Goal: Task Accomplishment & Management: Manage account settings

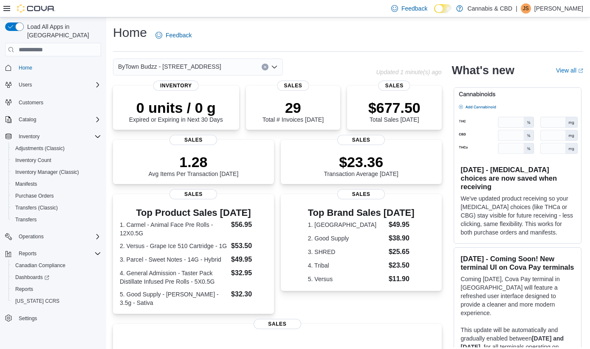
click at [275, 66] on icon "Open list of options" at bounding box center [274, 67] width 5 height 3
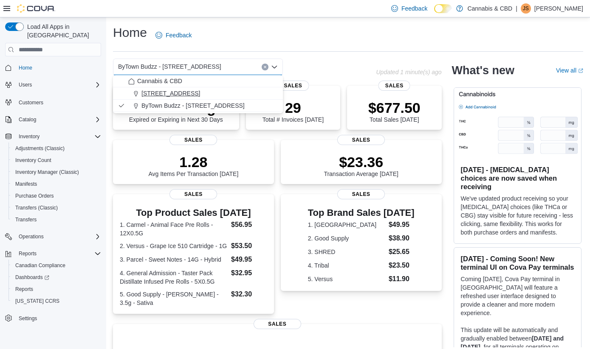
click at [200, 96] on span "[STREET_ADDRESS]" at bounding box center [170, 93] width 59 height 8
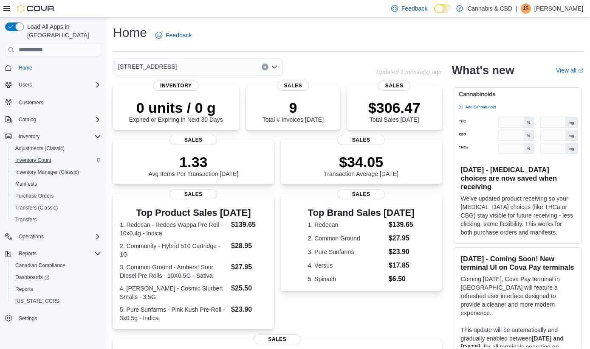
click at [34, 157] on span "Inventory Count" at bounding box center [33, 160] width 36 height 7
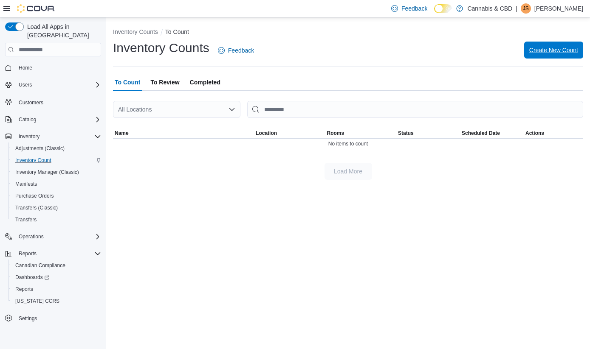
click at [556, 47] on span "Create New Count" at bounding box center [553, 50] width 49 height 8
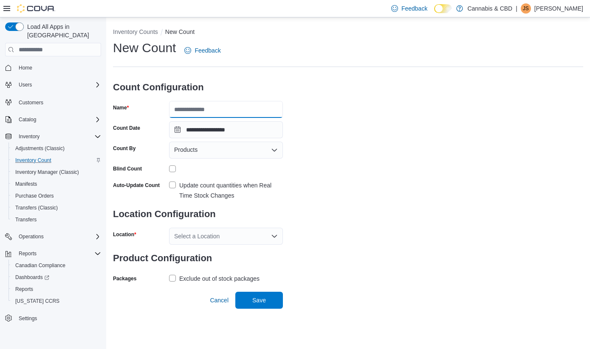
click at [226, 110] on input "Name" at bounding box center [226, 109] width 114 height 17
type input "**********"
click at [172, 183] on label "Update count quantities when Real Time Stock Changes" at bounding box center [226, 190] width 114 height 20
click at [275, 150] on icon "Open list of options" at bounding box center [274, 150] width 5 height 3
click at [345, 174] on div "**********" at bounding box center [348, 162] width 470 height 246
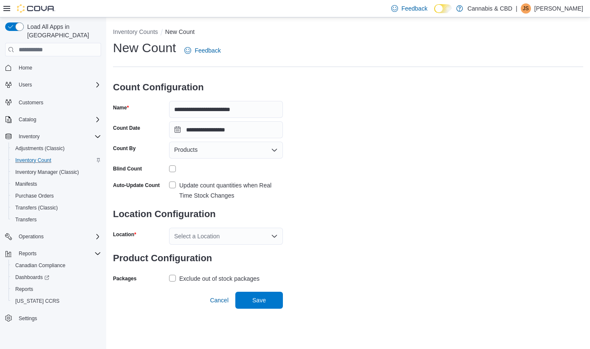
click at [274, 233] on icon "Open list of options" at bounding box center [274, 236] width 7 height 7
click at [233, 260] on span "[STREET_ADDRESS]" at bounding box center [226, 263] width 59 height 8
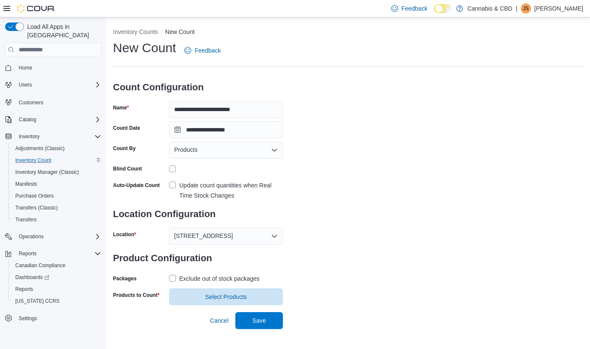
click at [171, 277] on label "Exclude out of stock packages" at bounding box center [214, 279] width 90 height 10
click at [219, 297] on span "Select Products" at bounding box center [226, 296] width 42 height 8
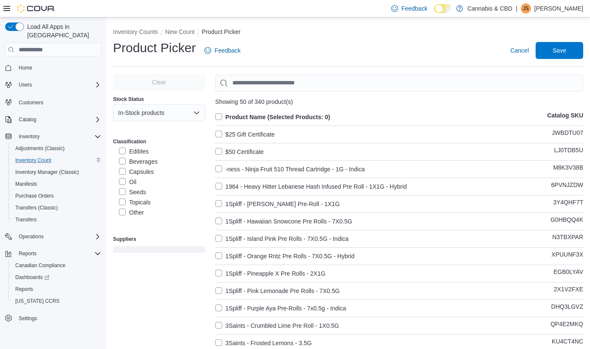
scroll to position [48, 0]
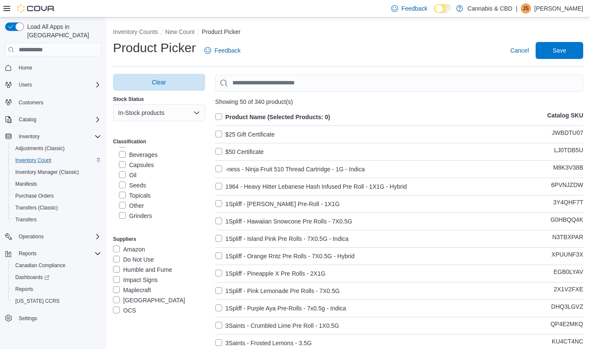
click at [122, 176] on label "Oil" at bounding box center [127, 175] width 17 height 10
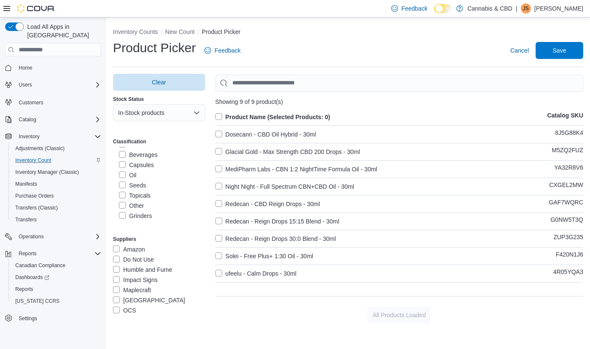
click at [125, 194] on label "Topicals" at bounding box center [135, 196] width 32 height 10
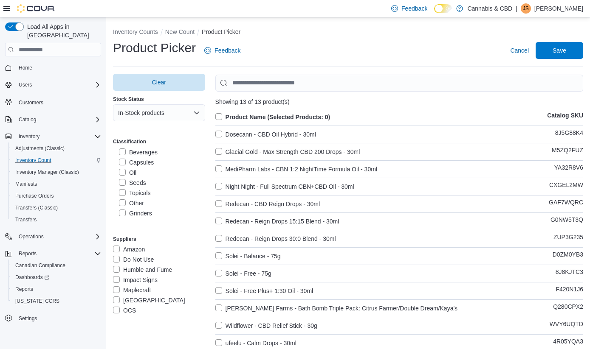
scroll to position [50, 0]
click at [121, 159] on label "Capsules" at bounding box center [136, 163] width 35 height 10
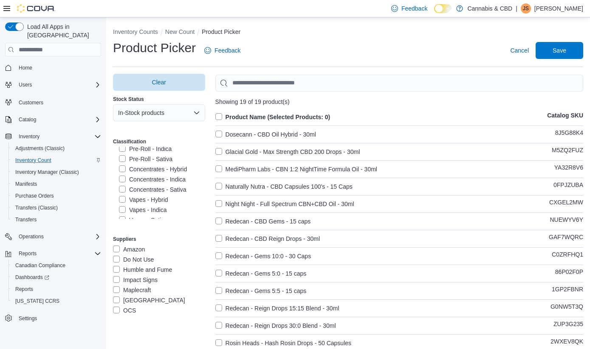
scroll to position [206, 0]
click at [121, 155] on label "Concentrates - Hybrid" at bounding box center [153, 160] width 68 height 10
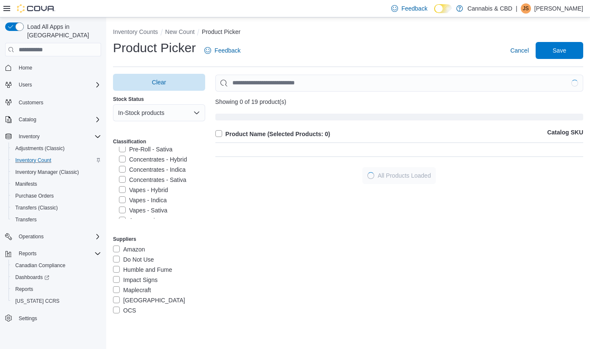
click at [123, 168] on label "Concentrates - Indica" at bounding box center [152, 170] width 67 height 10
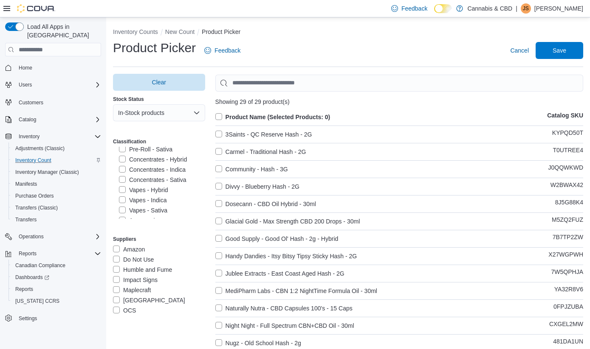
click at [124, 177] on label "Concentrates - Sativa" at bounding box center [152, 180] width 67 height 10
click at [219, 115] on label "Product Name (Selected Products: 0)" at bounding box center [272, 117] width 115 height 10
click at [566, 53] on span "Save" at bounding box center [558, 50] width 37 height 17
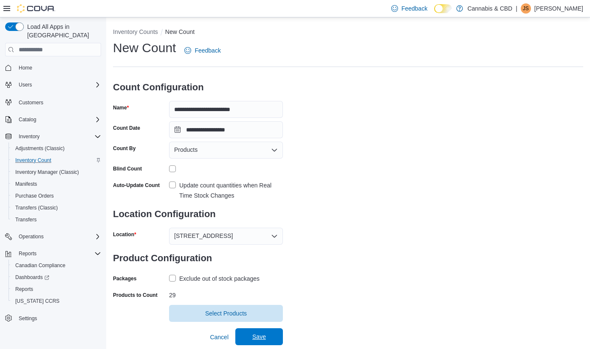
click at [262, 335] on span "Save" at bounding box center [259, 337] width 14 height 8
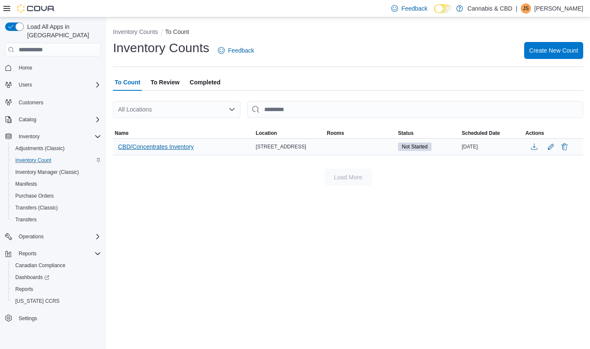
click at [177, 150] on span "CBD/Concentrates Inventory" at bounding box center [156, 147] width 76 height 8
click at [174, 146] on div "Inventory Counts To Count Inventory Counts Feedback Create New Count To Count T…" at bounding box center [347, 183] width 483 height 332
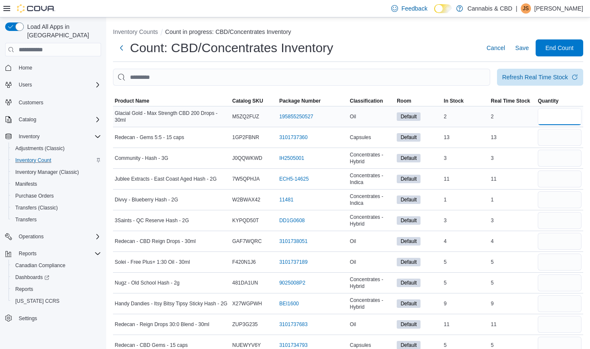
click at [555, 118] on input "number" at bounding box center [559, 116] width 44 height 17
type input "*"
click at [555, 142] on input "number" at bounding box center [559, 137] width 44 height 17
type input "**"
click at [559, 161] on input "number" at bounding box center [559, 158] width 44 height 17
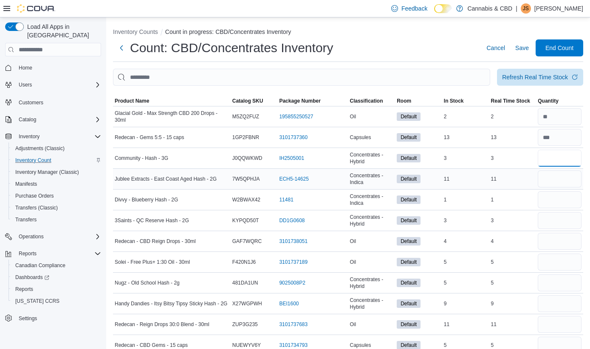
type input "*"
click at [560, 178] on input "number" at bounding box center [559, 179] width 44 height 17
type input "**"
click at [565, 200] on input "number" at bounding box center [559, 199] width 44 height 17
type input "*"
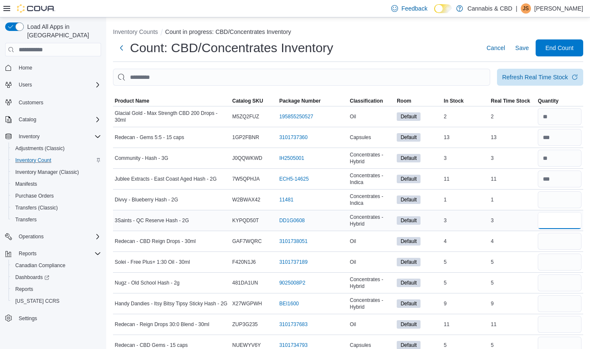
click at [565, 220] on input "number" at bounding box center [559, 220] width 44 height 17
type input "*"
click at [567, 240] on input "number" at bounding box center [559, 241] width 44 height 17
type input "*"
click at [566, 257] on input "number" at bounding box center [559, 262] width 44 height 17
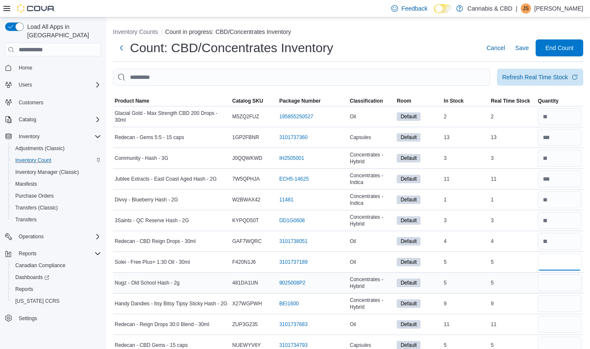
type input "*"
click at [563, 278] on input "number" at bounding box center [559, 283] width 44 height 17
type input "*"
click at [561, 307] on input "number" at bounding box center [559, 303] width 44 height 17
type input "*"
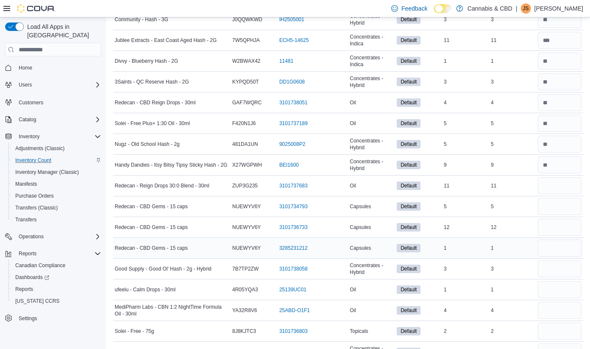
scroll to position [151, 0]
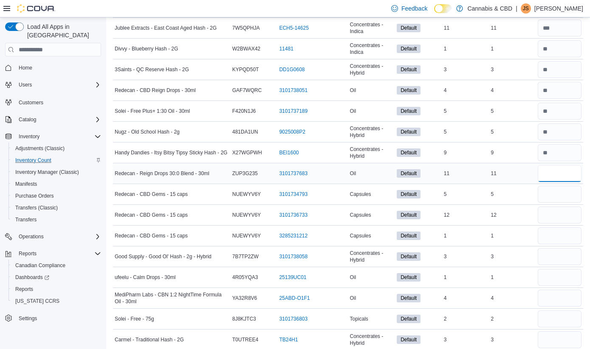
click at [555, 175] on input "number" at bounding box center [559, 173] width 44 height 17
type input "**"
click at [552, 195] on input "number" at bounding box center [559, 194] width 44 height 17
type input "*"
click at [554, 214] on input "number" at bounding box center [559, 215] width 44 height 17
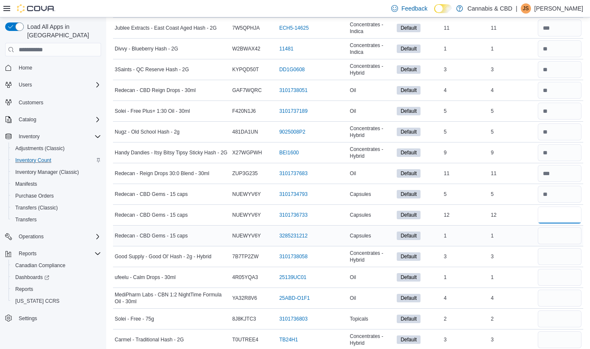
type input "**"
click at [554, 241] on input "number" at bounding box center [559, 236] width 44 height 17
type input "*"
click at [554, 261] on input "number" at bounding box center [559, 256] width 44 height 17
type input "*"
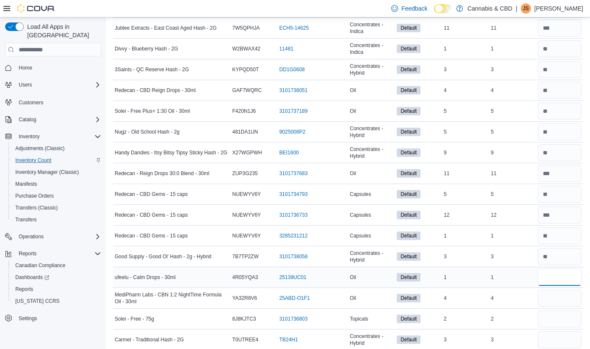
click at [544, 280] on input "number" at bounding box center [559, 277] width 44 height 17
type input "*"
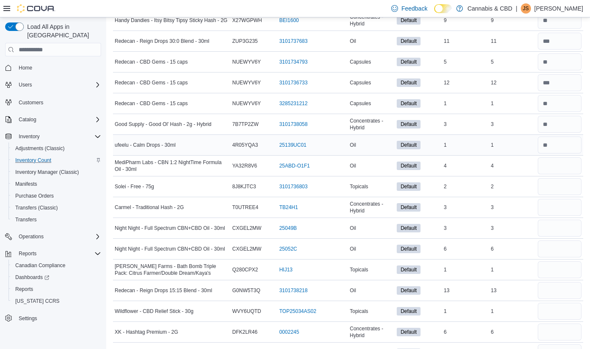
scroll to position [366, 0]
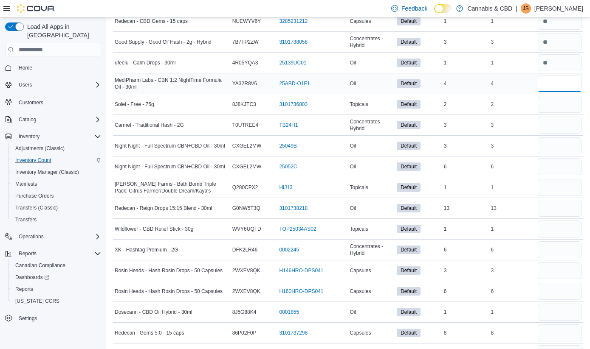
click at [551, 79] on input "number" at bounding box center [559, 83] width 44 height 17
type input "*"
click at [554, 100] on input "number" at bounding box center [559, 104] width 44 height 17
type input "*"
click at [552, 125] on input "number" at bounding box center [559, 125] width 44 height 17
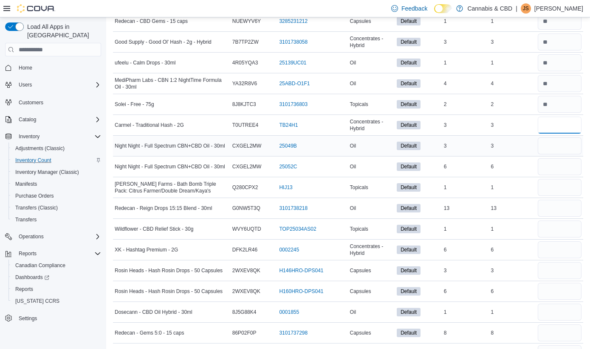
type input "*"
click at [550, 153] on input "number" at bounding box center [559, 146] width 44 height 17
type input "*"
click at [550, 166] on input "number" at bounding box center [559, 166] width 44 height 17
type input "*"
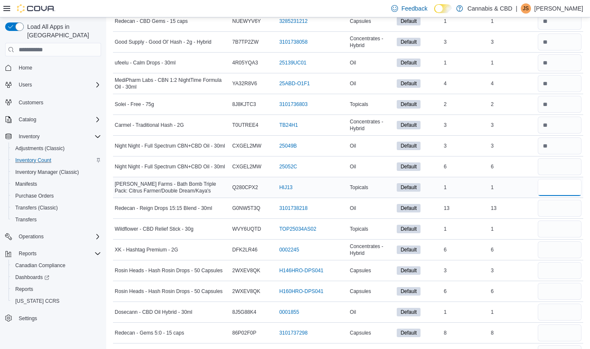
click at [553, 187] on input "number" at bounding box center [559, 187] width 44 height 17
type input "*"
click at [553, 204] on input "number" at bounding box center [559, 208] width 44 height 17
type input "**"
click at [545, 240] on div at bounding box center [559, 250] width 47 height 20
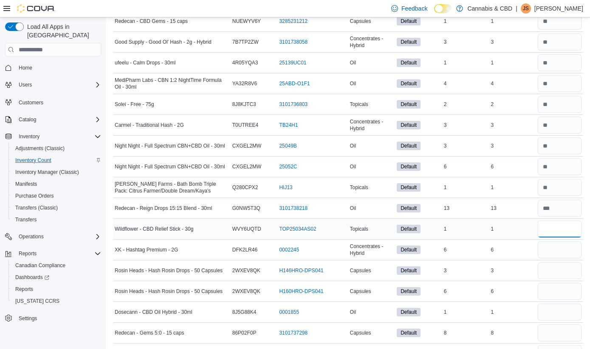
click at [547, 234] on input "number" at bounding box center [559, 229] width 44 height 17
type input "*"
click at [544, 249] on input "number" at bounding box center [559, 250] width 44 height 17
type input "*"
click at [561, 268] on input "number" at bounding box center [559, 270] width 44 height 17
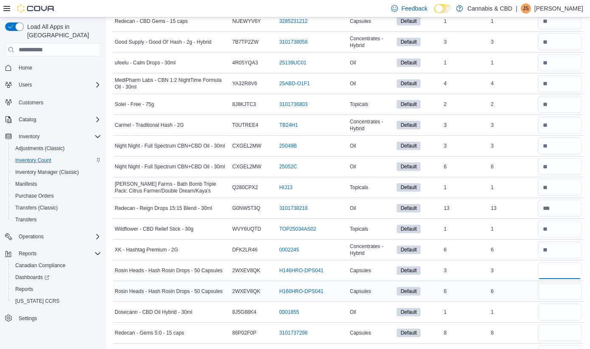
type input "*"
click at [560, 289] on input "number" at bounding box center [559, 291] width 44 height 17
type input "*"
click at [560, 309] on input "number" at bounding box center [559, 312] width 44 height 17
type input "*"
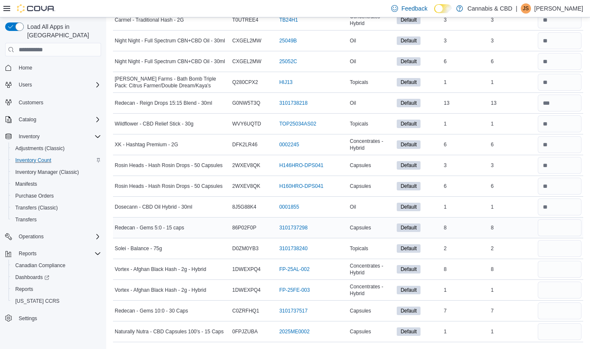
scroll to position [471, 0]
click at [559, 231] on input "number" at bounding box center [559, 227] width 44 height 17
type input "*"
click at [560, 251] on input "number" at bounding box center [559, 248] width 44 height 17
type input "*"
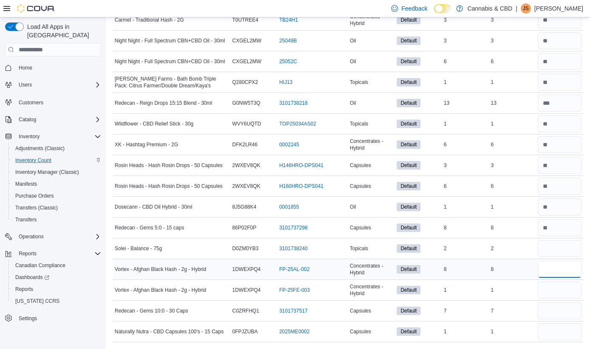
click at [565, 277] on input "number" at bounding box center [559, 269] width 44 height 17
type input "*"
click at [566, 296] on input "number" at bounding box center [559, 290] width 44 height 17
type input "*"
click at [558, 316] on input "number" at bounding box center [559, 311] width 44 height 17
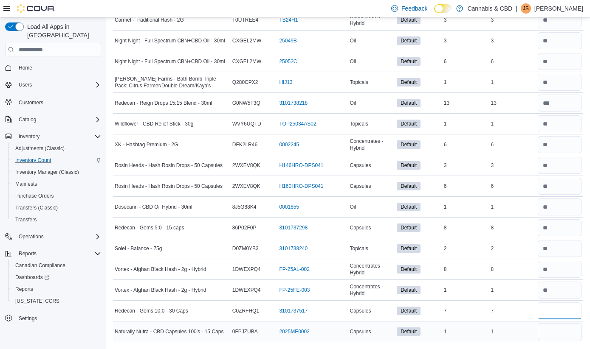
type input "*"
click at [554, 338] on input "number" at bounding box center [559, 331] width 44 height 17
type input "*"
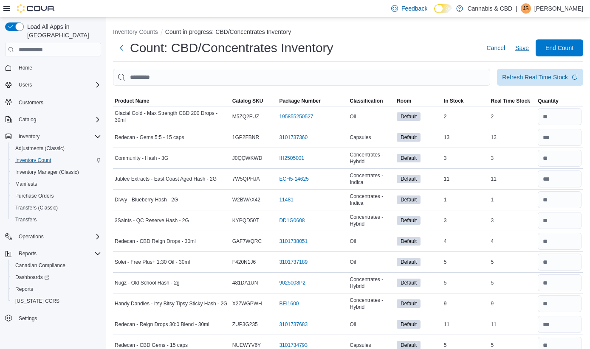
scroll to position [0, 0]
click at [522, 56] on span "Save" at bounding box center [522, 47] width 14 height 17
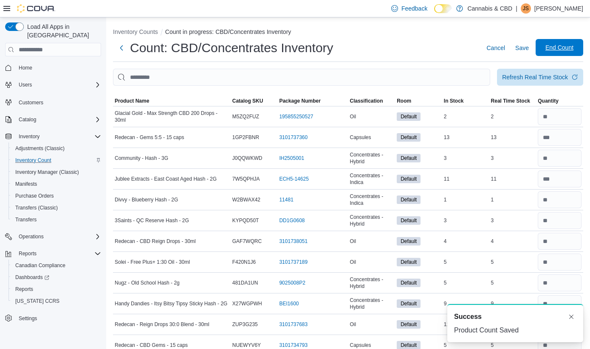
click at [553, 48] on span "End Count" at bounding box center [559, 47] width 28 height 8
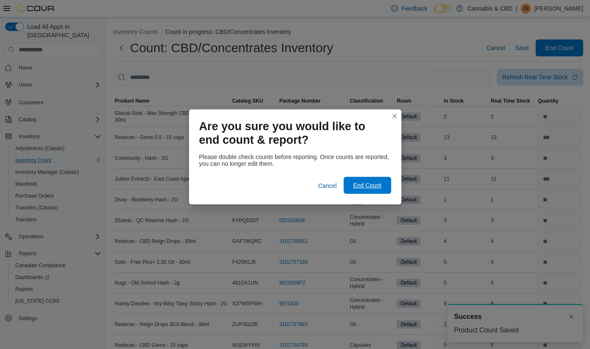
click at [369, 184] on span "End Count" at bounding box center [367, 185] width 28 height 8
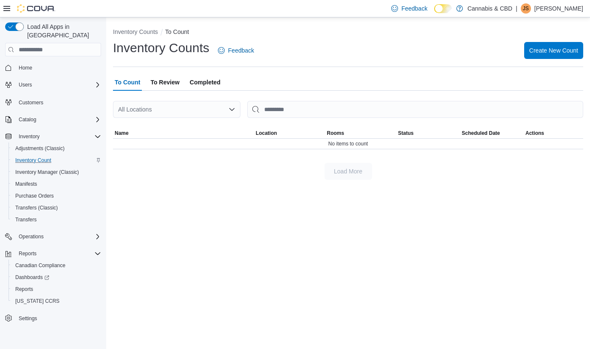
click at [166, 79] on span "To Review" at bounding box center [164, 82] width 29 height 17
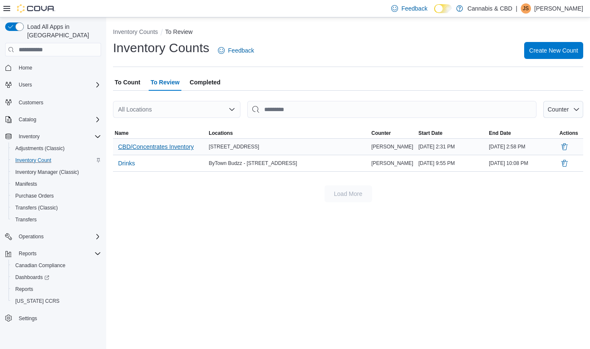
click at [138, 150] on span "CBD/Concentrates Inventory" at bounding box center [156, 147] width 76 height 8
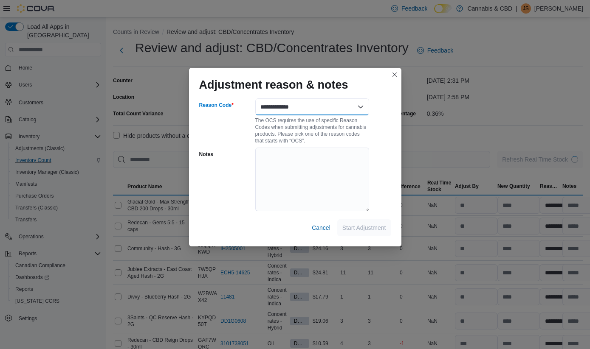
select select "**********"
click at [368, 227] on span "Start Adjustment" at bounding box center [364, 227] width 44 height 8
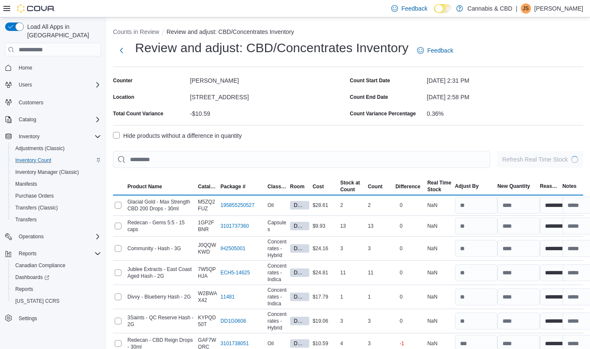
select select "**********"
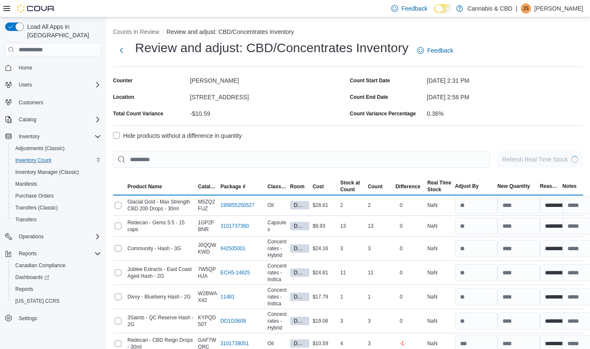
select select "**********"
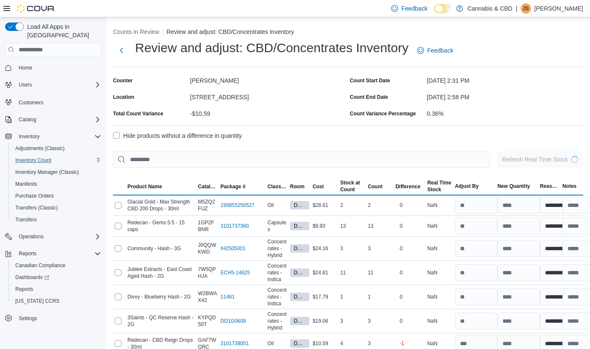
select select "**********"
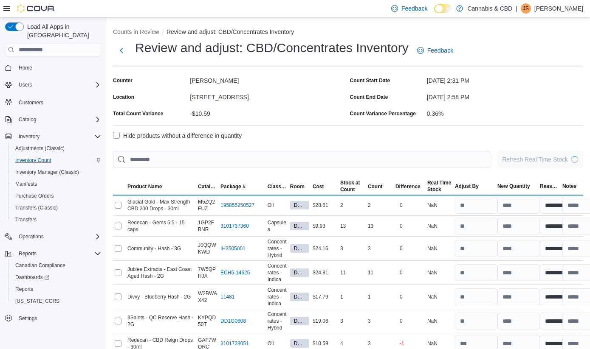
select select "**********"
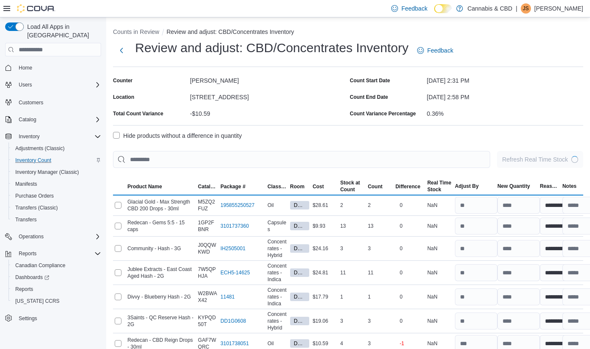
select select "**********"
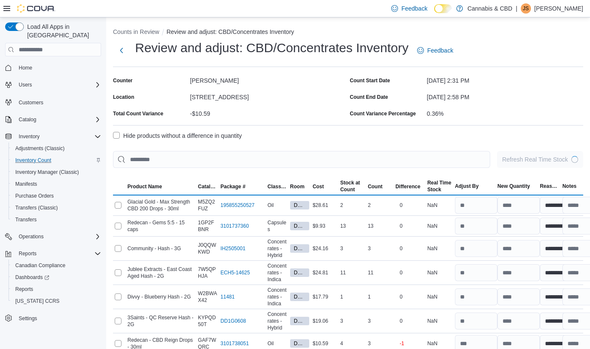
select select "**********"
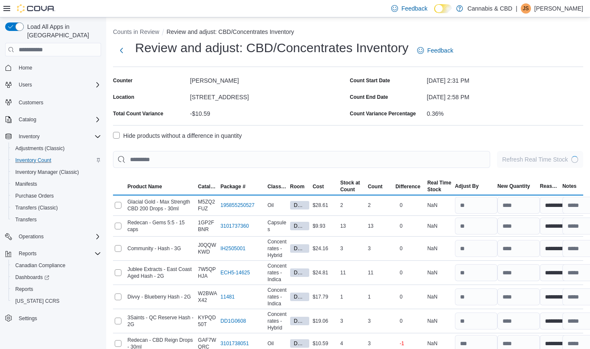
select select "**********"
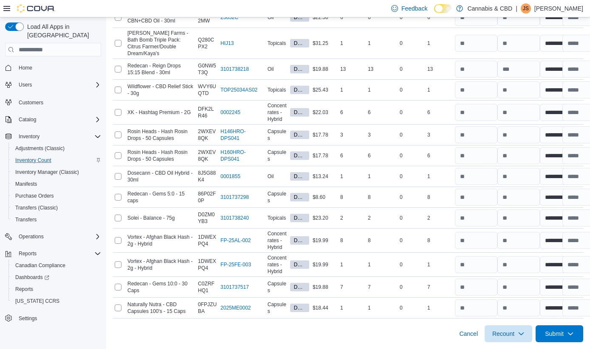
scroll to position [631, 0]
click at [552, 337] on span "Submit" at bounding box center [554, 334] width 19 height 8
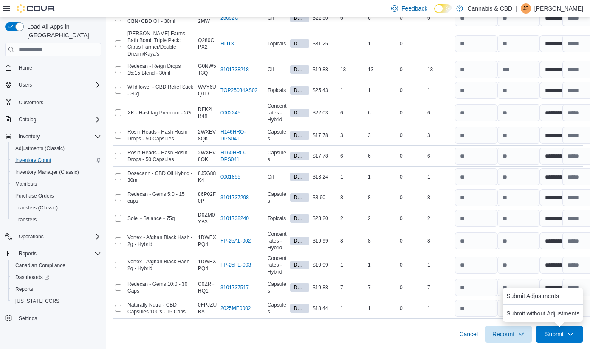
click at [531, 295] on span "Submit Adjustments" at bounding box center [532, 296] width 53 height 8
